Goal: Task Accomplishment & Management: Manage account settings

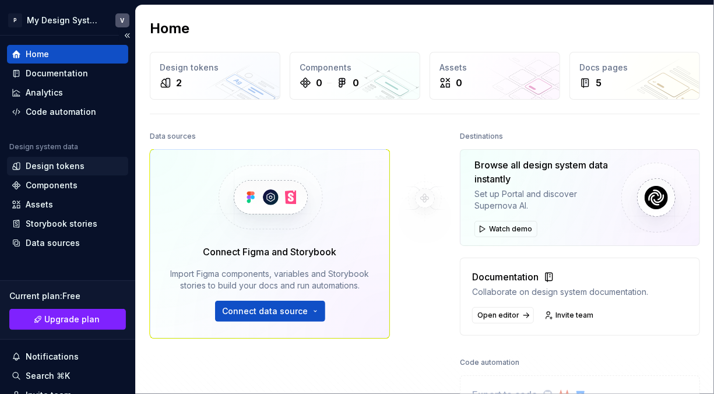
click at [64, 170] on div "Design tokens" at bounding box center [55, 166] width 59 height 12
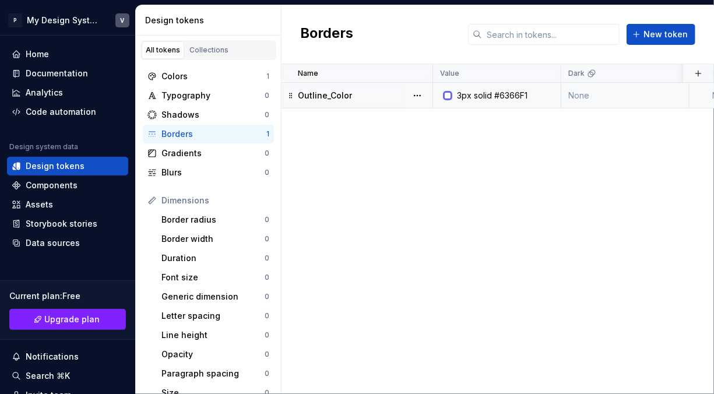
click at [499, 93] on div "#6366F1" at bounding box center [510, 96] width 33 height 12
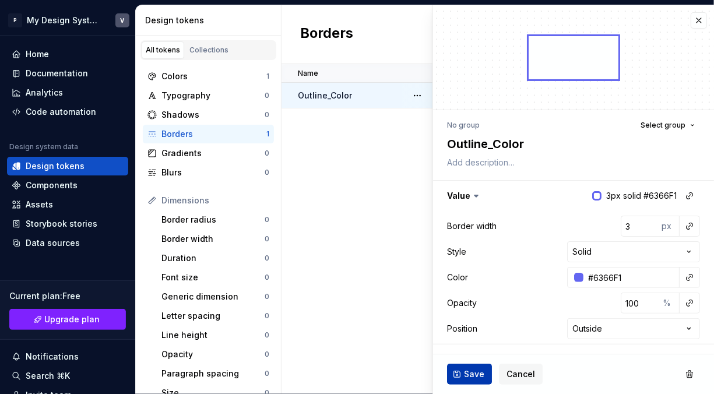
click at [468, 378] on span "Save" at bounding box center [474, 374] width 20 height 12
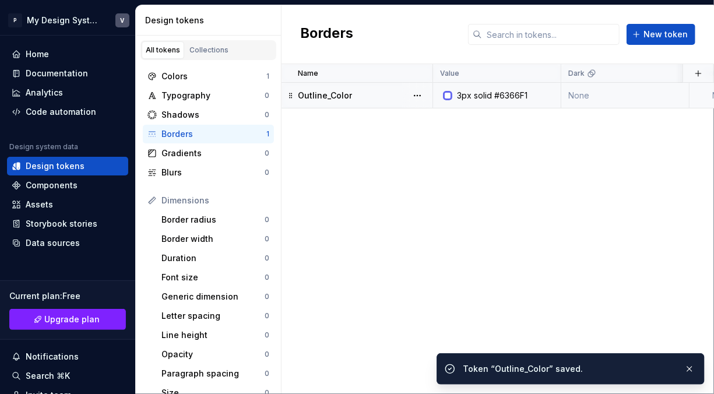
click at [320, 90] on p "Outline_Color" at bounding box center [325, 96] width 54 height 12
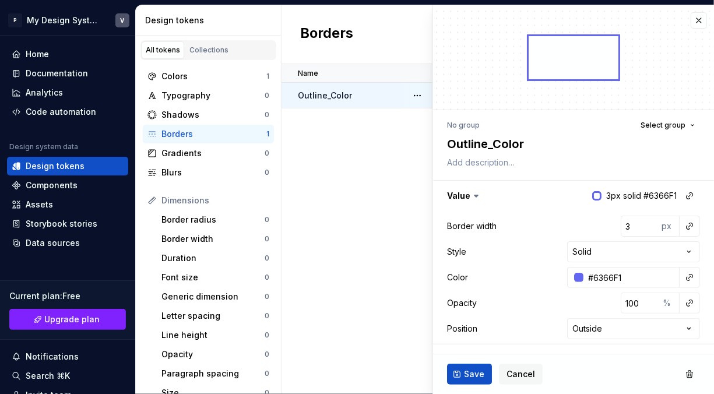
type textarea "*"
click at [353, 199] on div "Name Value Dark Token set Description Last updated Outline_Color 3px solid #636…" at bounding box center [497, 229] width 432 height 330
click at [370, 160] on div "Name Value Dark Token set Description Last updated Outline_Color 3px solid #636…" at bounding box center [497, 229] width 432 height 330
click at [516, 376] on span "Cancel" at bounding box center [520, 374] width 29 height 12
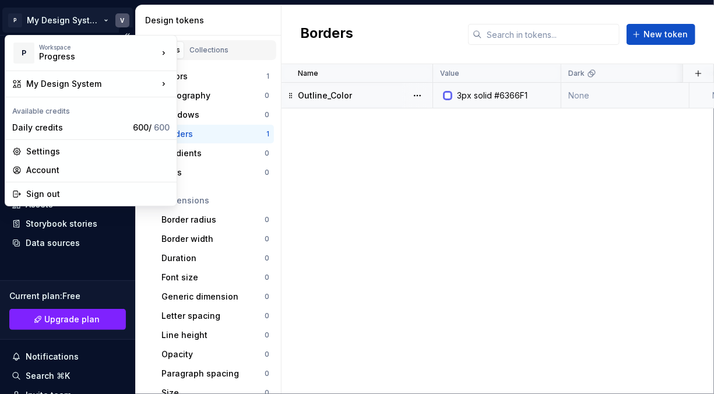
click at [117, 21] on html "P My Design System V Home Documentation Analytics Code automation Design system…" at bounding box center [357, 197] width 714 height 394
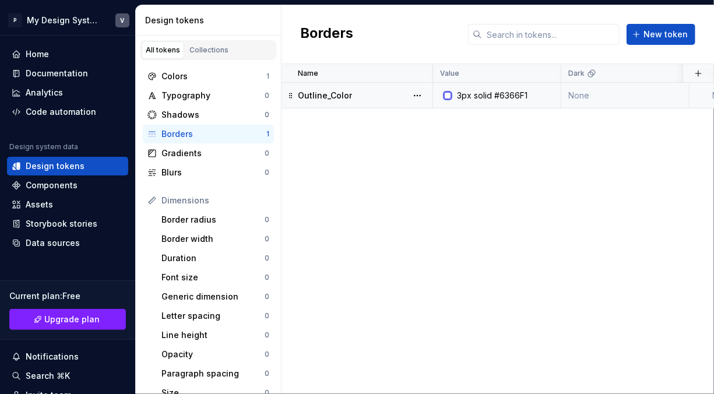
click at [432, 212] on html "P My Design System V Home Documentation Analytics Code automation Design system…" at bounding box center [357, 197] width 714 height 394
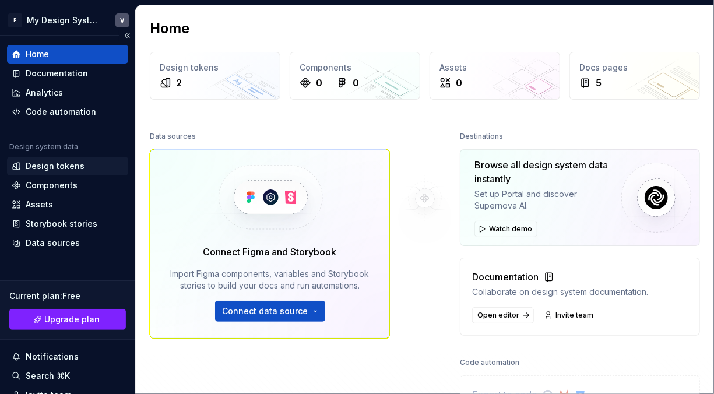
click at [76, 163] on div "Design tokens" at bounding box center [55, 166] width 59 height 12
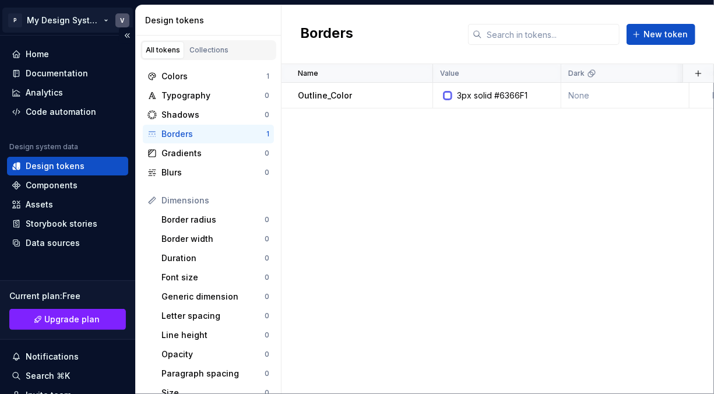
click at [117, 21] on html "P My Design System V Home Documentation Analytics Code automation Design system…" at bounding box center [357, 197] width 714 height 394
click at [381, 175] on html "P My Design System V Home Documentation Analytics Code automation Design system…" at bounding box center [357, 197] width 714 height 394
click at [341, 96] on p "Outline_Color" at bounding box center [325, 96] width 54 height 12
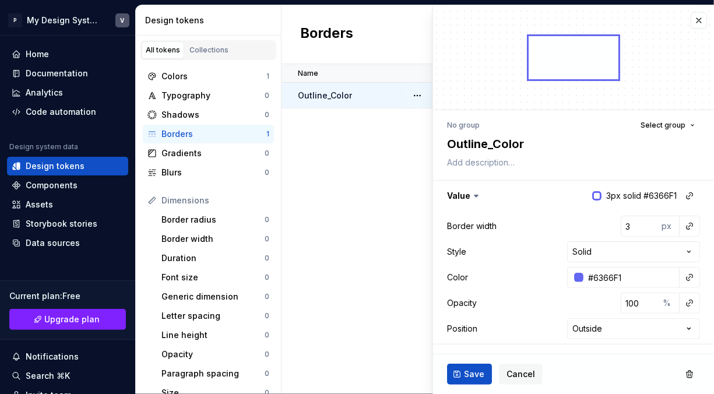
click at [327, 236] on div "Name Value Dark Token set Description Last updated Outline_Color 3px solid #636…" at bounding box center [497, 229] width 432 height 330
type textarea "*"
click at [602, 252] on html "P My Design System V Home Documentation Analytics Code automation Design system…" at bounding box center [357, 197] width 714 height 394
select select "******"
click at [463, 369] on button "Save" at bounding box center [469, 374] width 45 height 21
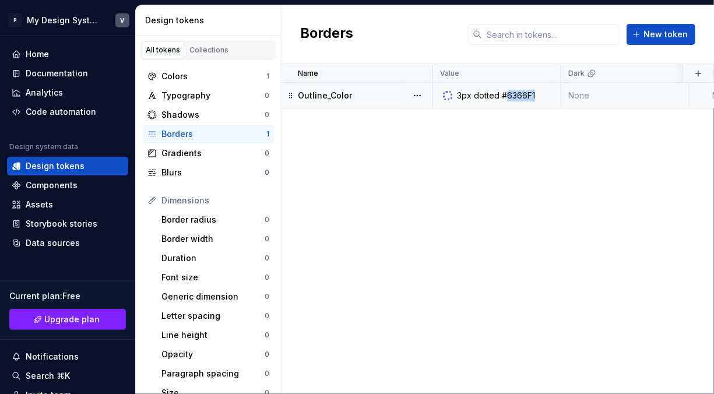
drag, startPoint x: 505, startPoint y: 93, endPoint x: 539, endPoint y: 93, distance: 33.8
click at [539, 93] on div "3px dotted #6366F1" at bounding box center [500, 96] width 119 height 12
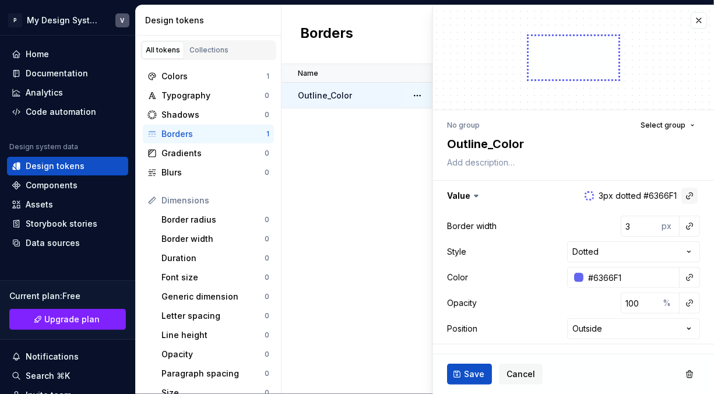
drag, startPoint x: 590, startPoint y: 193, endPoint x: 679, endPoint y: 193, distance: 89.2
click at [679, 193] on h3 "Value 3px dotted #6366F1" at bounding box center [573, 196] width 281 height 30
drag, startPoint x: 636, startPoint y: 194, endPoint x: 678, endPoint y: 197, distance: 42.1
click at [678, 197] on h3 "Value 3px dotted #6366F1" at bounding box center [573, 196] width 281 height 30
click at [681, 197] on button "button" at bounding box center [689, 196] width 16 height 16
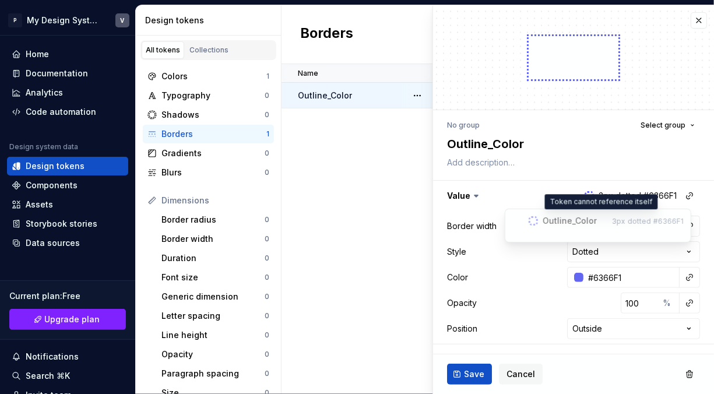
click at [631, 224] on div "dotted" at bounding box center [639, 221] width 23 height 9
drag, startPoint x: 657, startPoint y: 224, endPoint x: 688, endPoint y: 224, distance: 30.3
click at [688, 224] on span "Outline_Color 3px dotted #6366F1" at bounding box center [598, 221] width 181 height 19
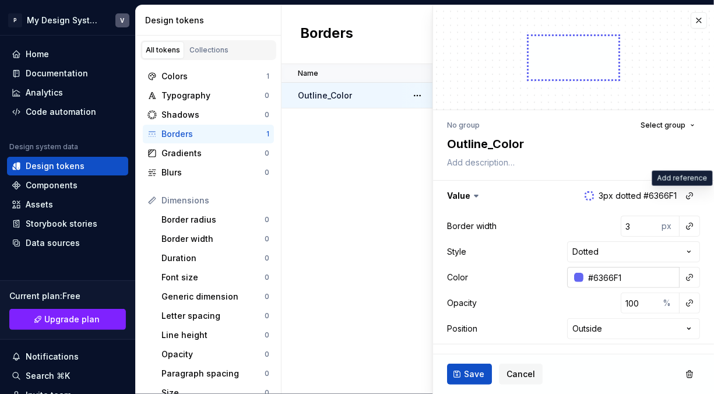
drag, startPoint x: 628, startPoint y: 279, endPoint x: 584, endPoint y: 277, distance: 43.2
click at [584, 277] on html "P My Design System V Home Documentation Analytics Code automation Design system…" at bounding box center [357, 197] width 714 height 394
type textarea "*"
click at [693, 18] on button "button" at bounding box center [699, 20] width 16 height 16
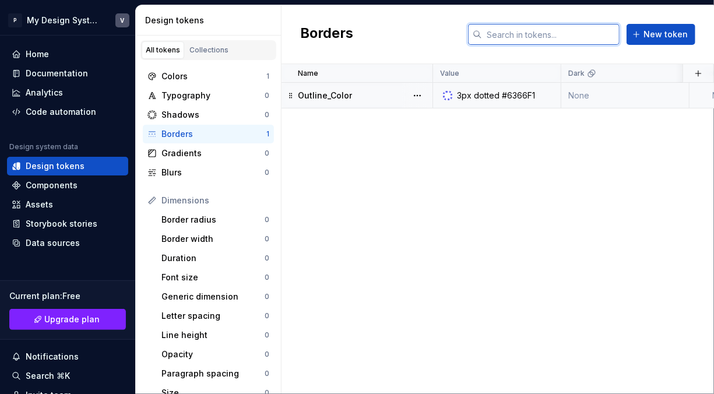
click at [513, 26] on input "text" at bounding box center [551, 34] width 138 height 21
paste input "colorText"
type input "colorText"
